Goal: Navigation & Orientation: Find specific page/section

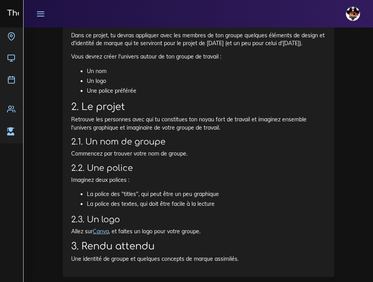
scroll to position [457, 0]
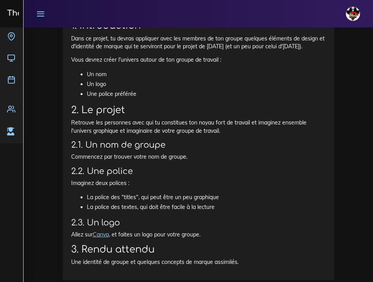
click at [102, 231] on link "Canva" at bounding box center [101, 234] width 16 height 7
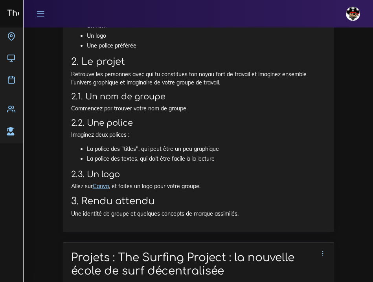
scroll to position [506, 0]
click at [17, 35] on link "Aujourd'hui" at bounding box center [11, 39] width 23 height 22
click at [10, 40] on icon at bounding box center [11, 36] width 8 height 8
click at [13, 58] on icon at bounding box center [11, 58] width 8 height 8
click at [13, 37] on icon at bounding box center [11, 36] width 8 height 8
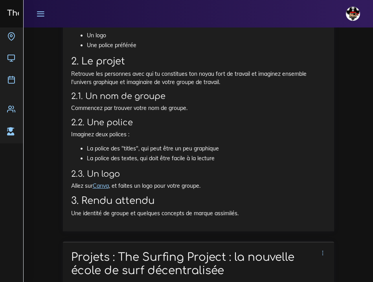
click at [42, 15] on icon at bounding box center [40, 13] width 9 height 9
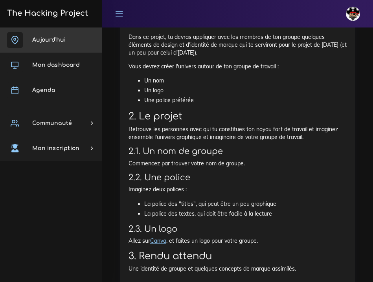
click at [54, 37] on span "Aujourd'hui" at bounding box center [48, 40] width 33 height 6
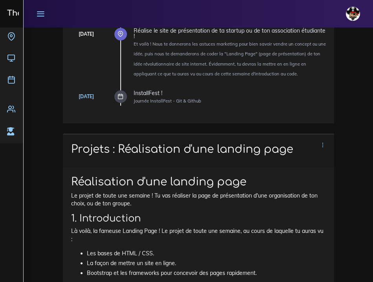
scroll to position [285, 0]
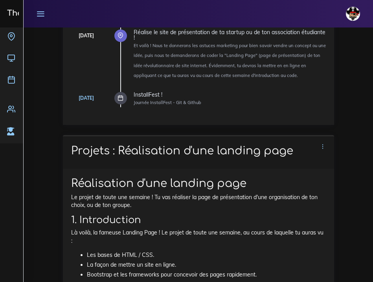
click at [119, 95] on icon at bounding box center [121, 98] width 6 height 6
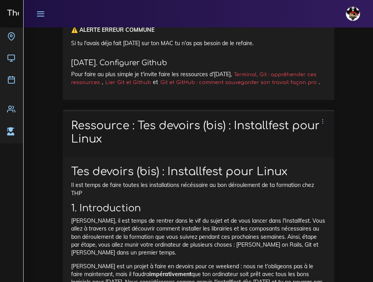
scroll to position [7876, 0]
